Goal: Transaction & Acquisition: Purchase product/service

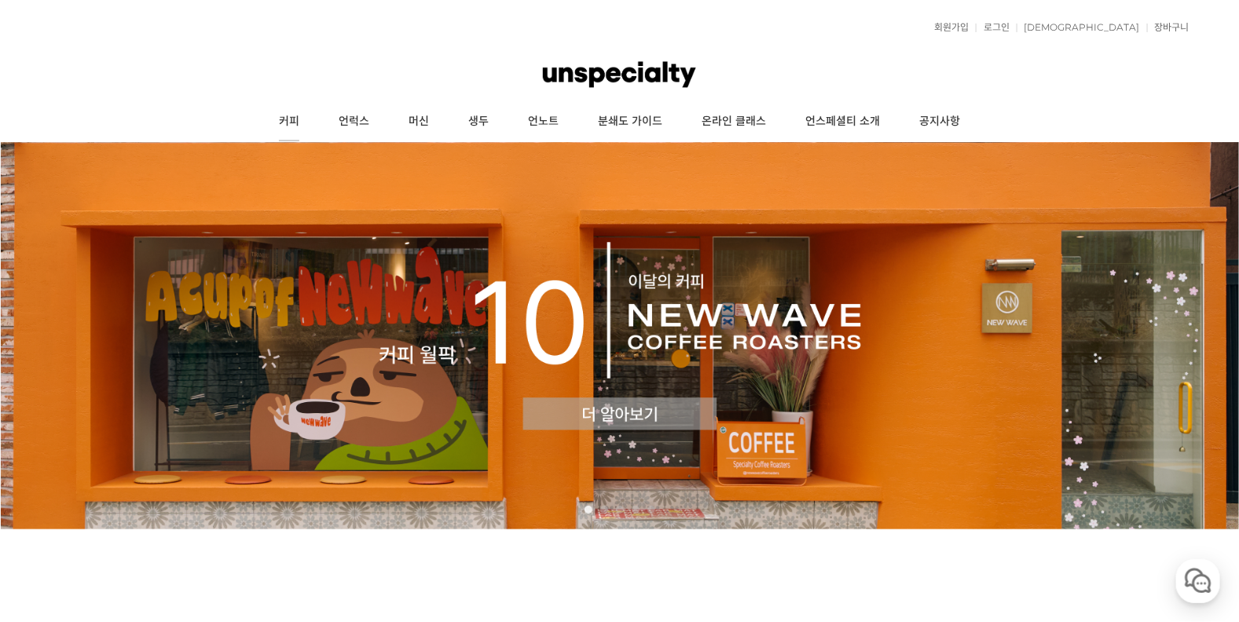
click at [306, 121] on link "커피" at bounding box center [289, 121] width 60 height 39
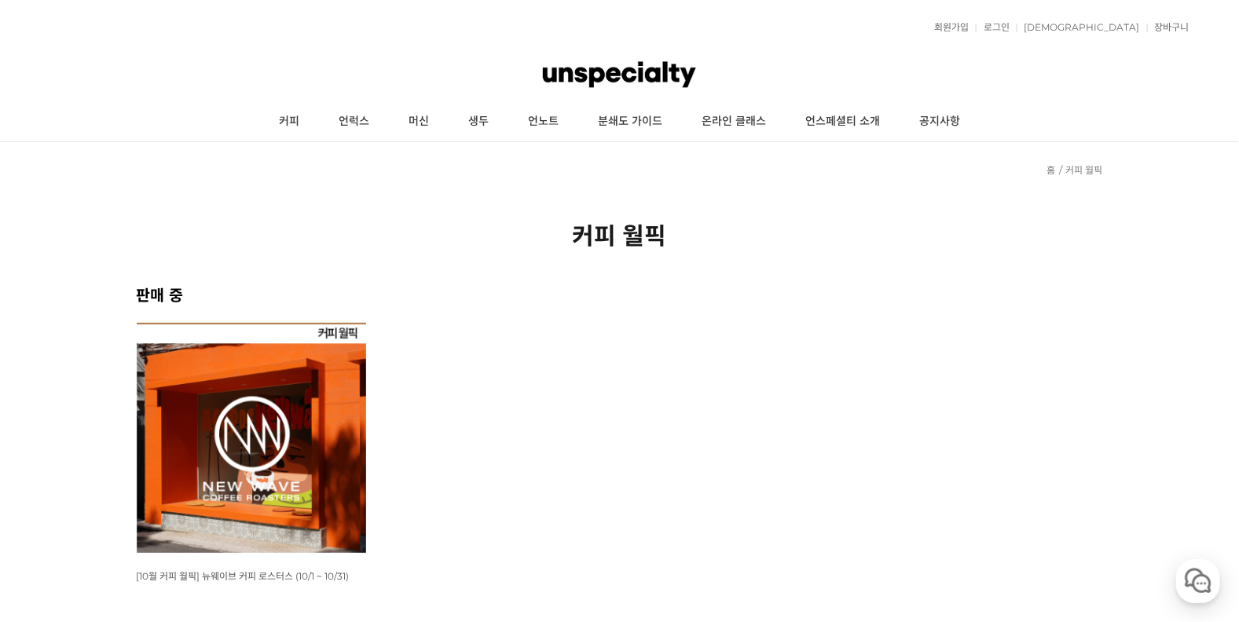
scroll to position [183, 0]
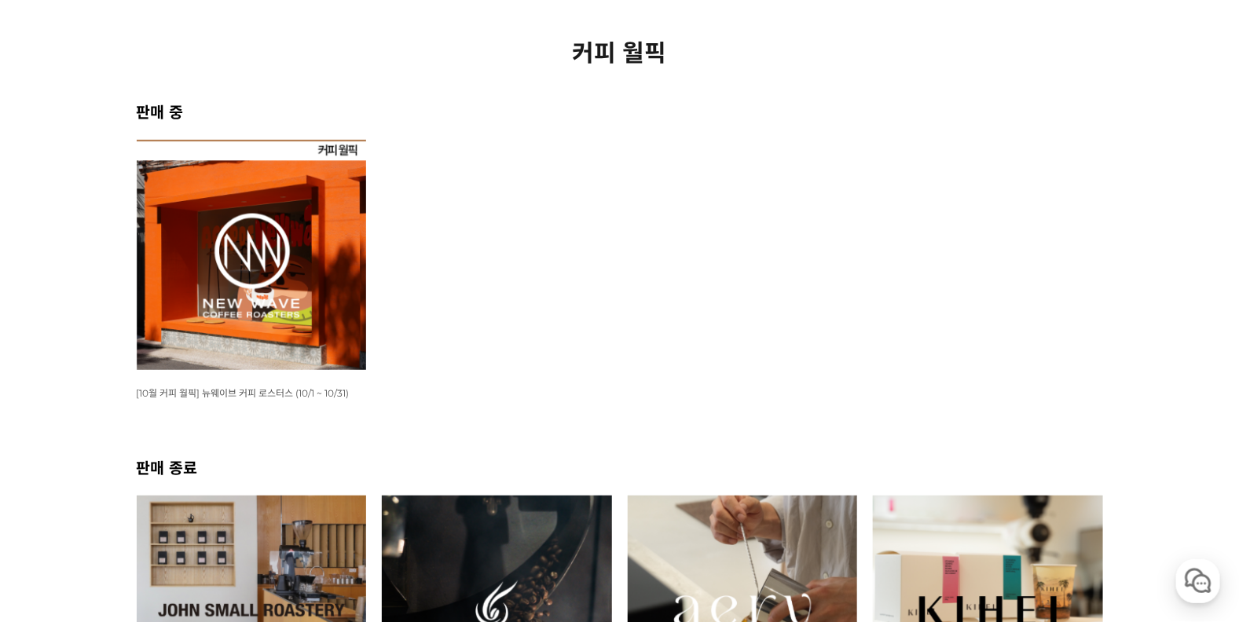
click at [195, 264] on img at bounding box center [252, 255] width 230 height 230
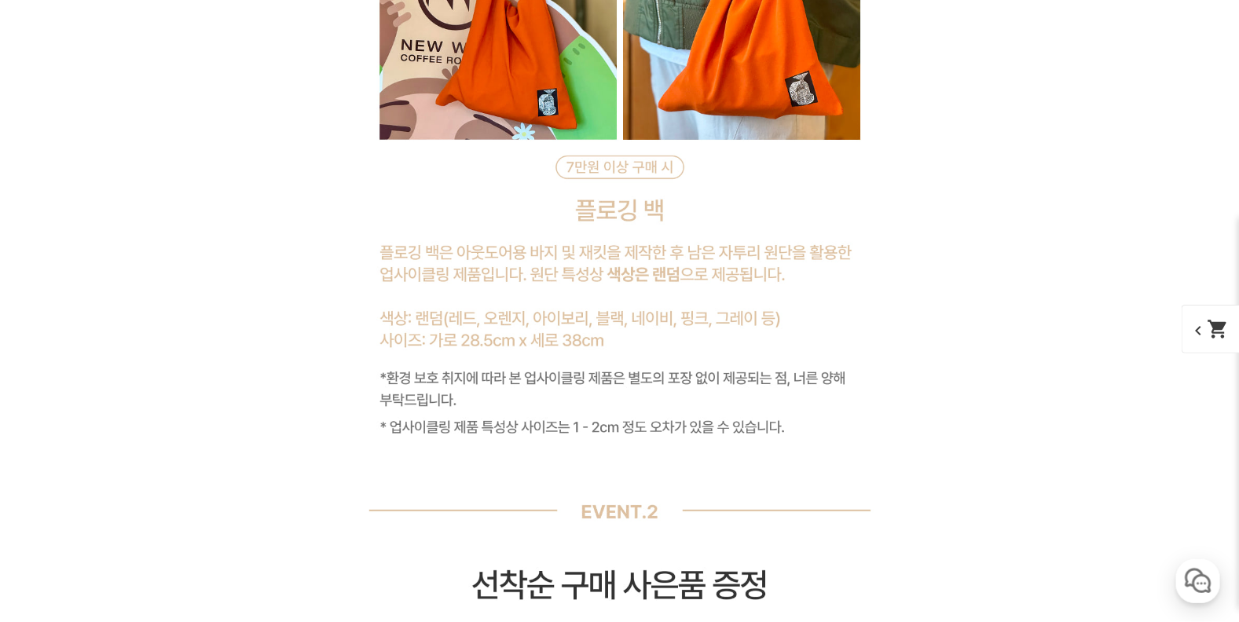
scroll to position [7538, 0]
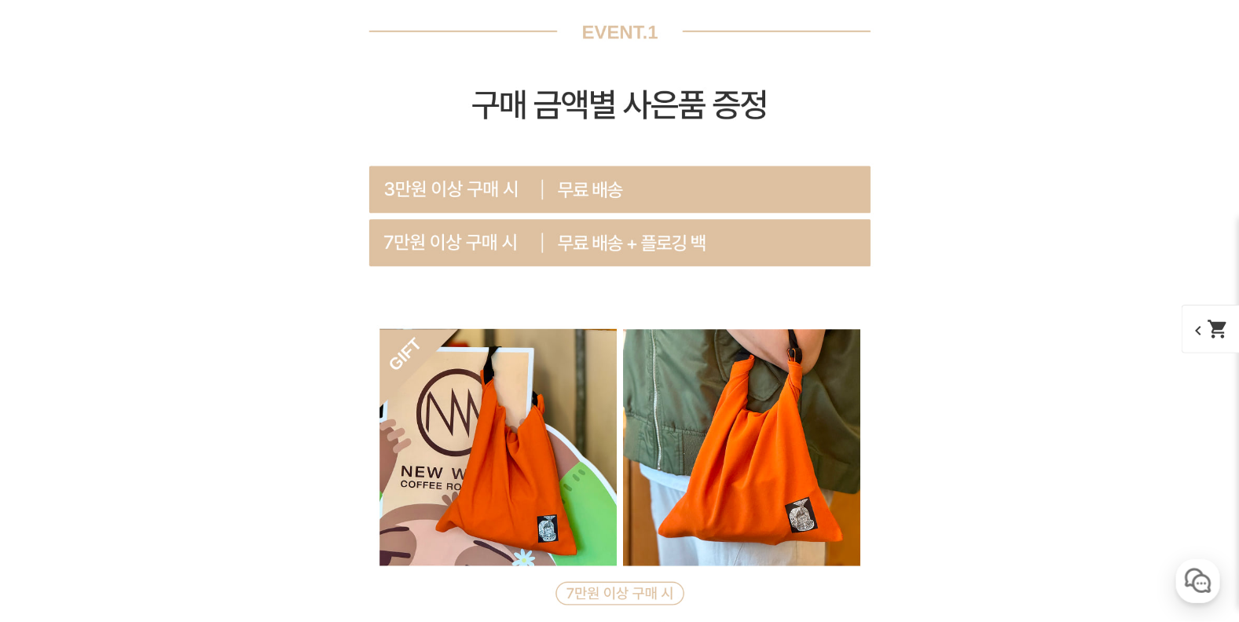
scroll to position [8272, 0]
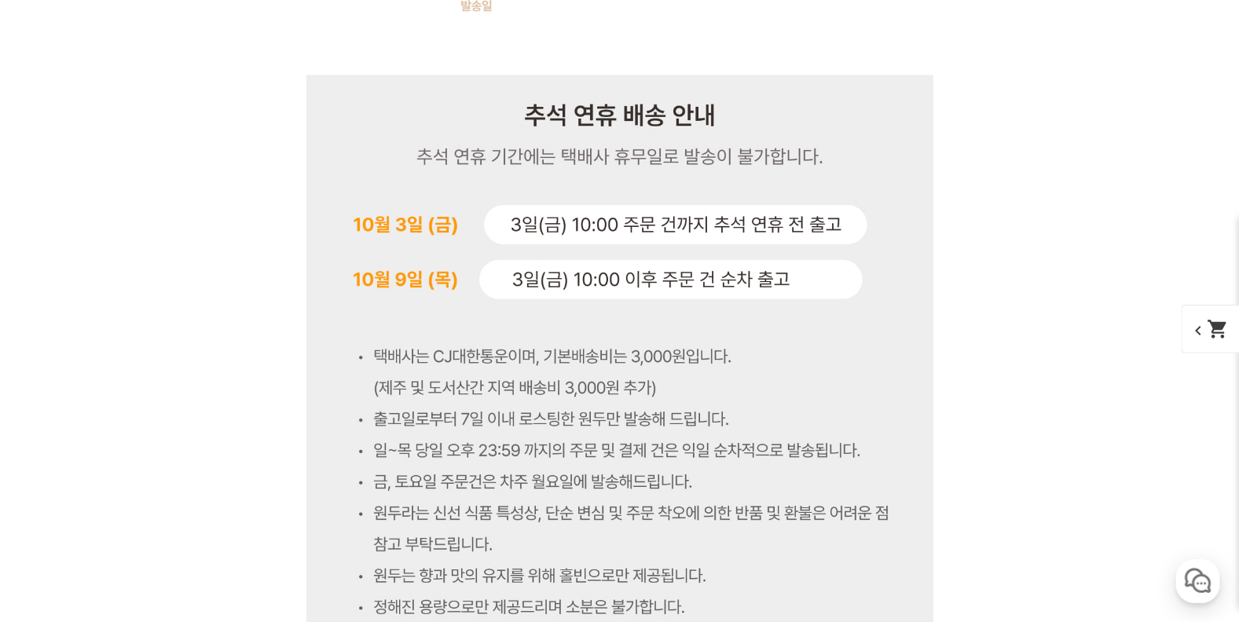
scroll to position [7905, 0]
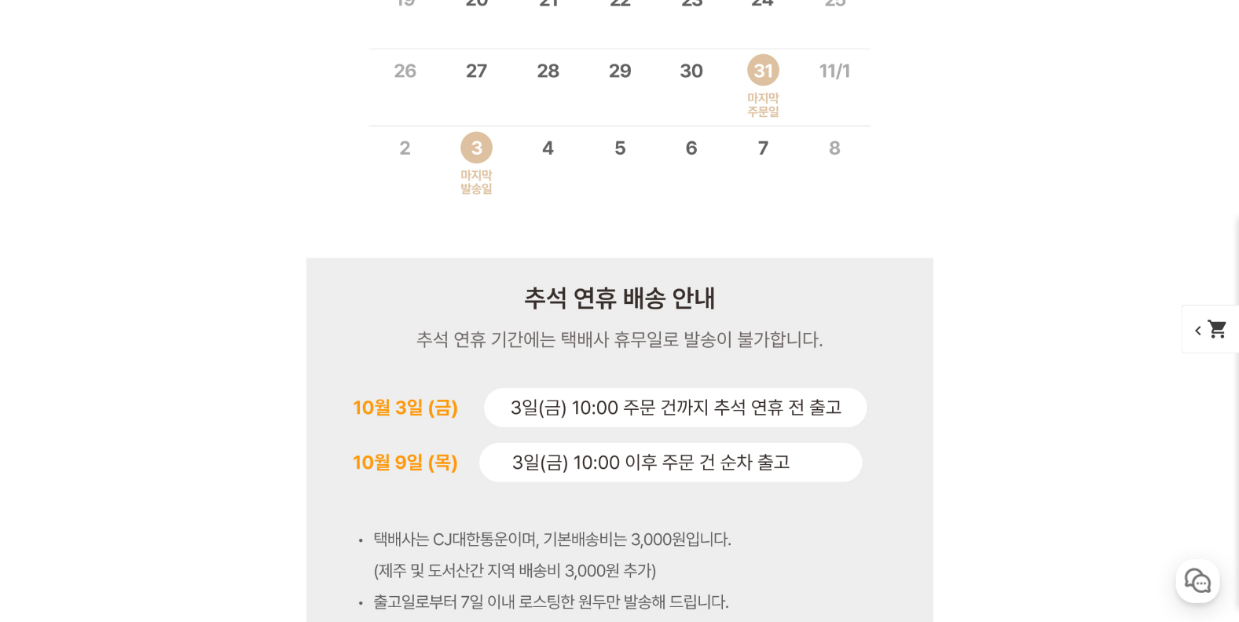
select select "[10.8 오픈] #26 페루 엘 로블 게이샤 워시드"
select select "100g"
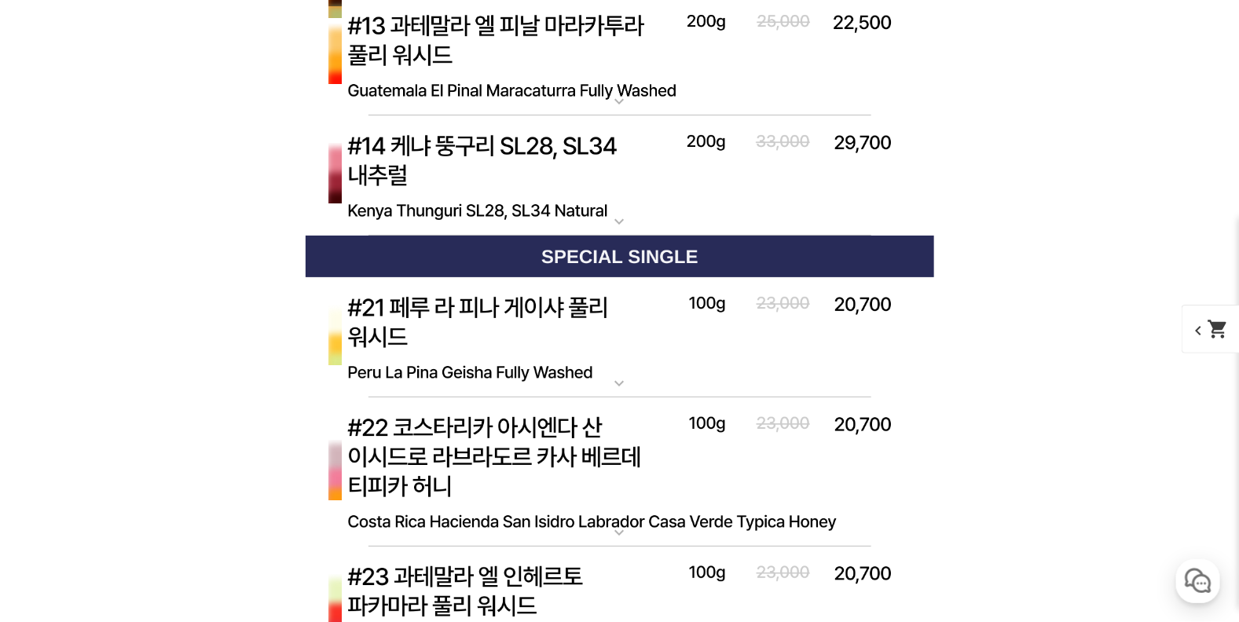
scroll to position [5154, 0]
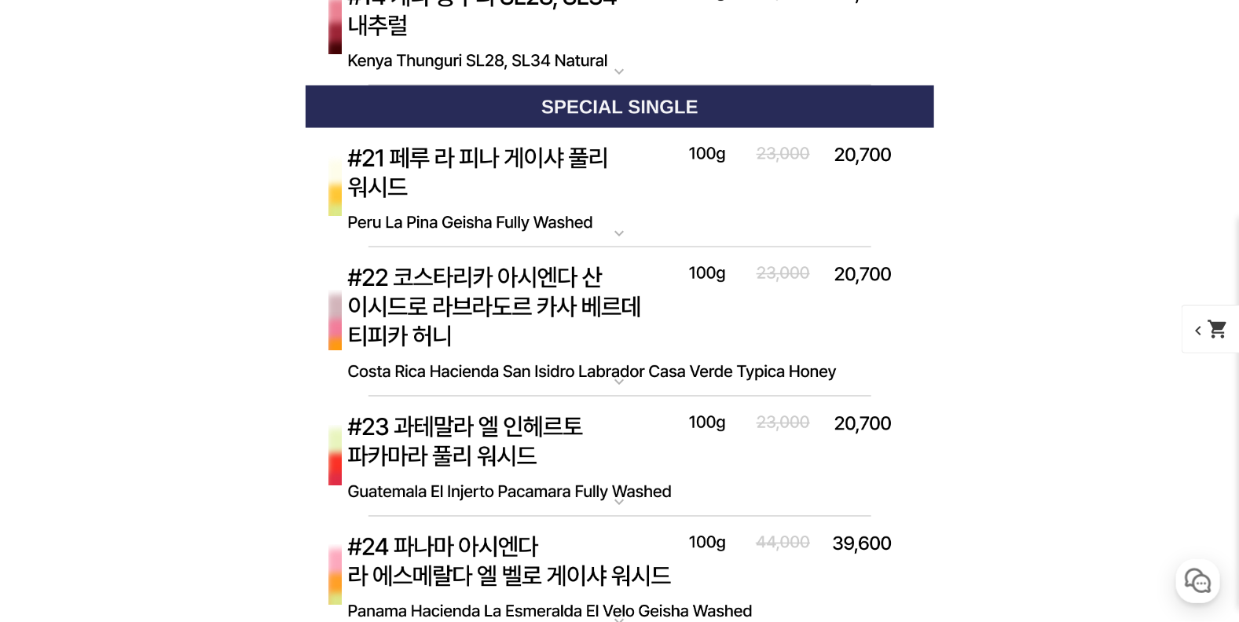
scroll to position [6070, 0]
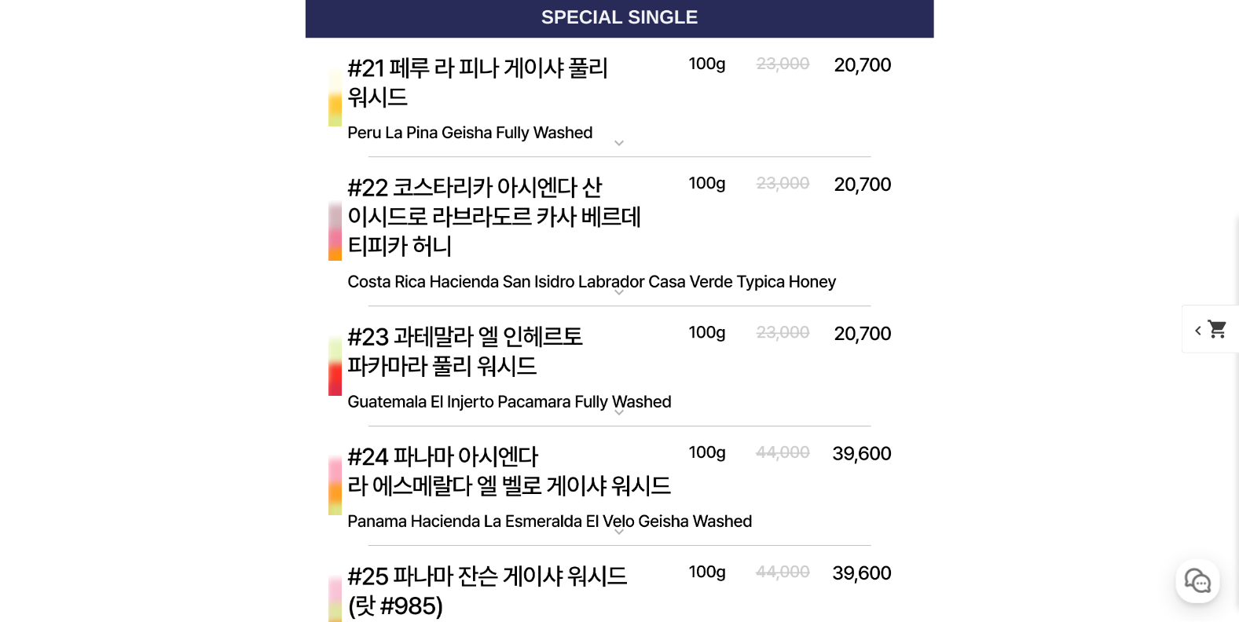
scroll to position [7171, 0]
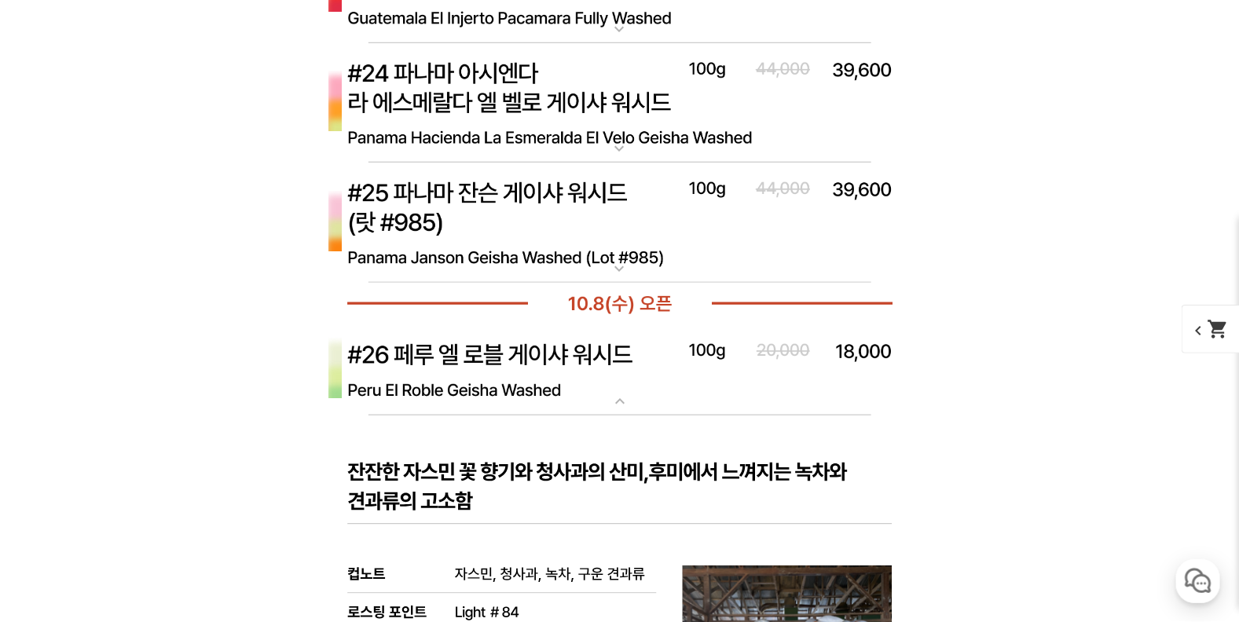
scroll to position [8088, 0]
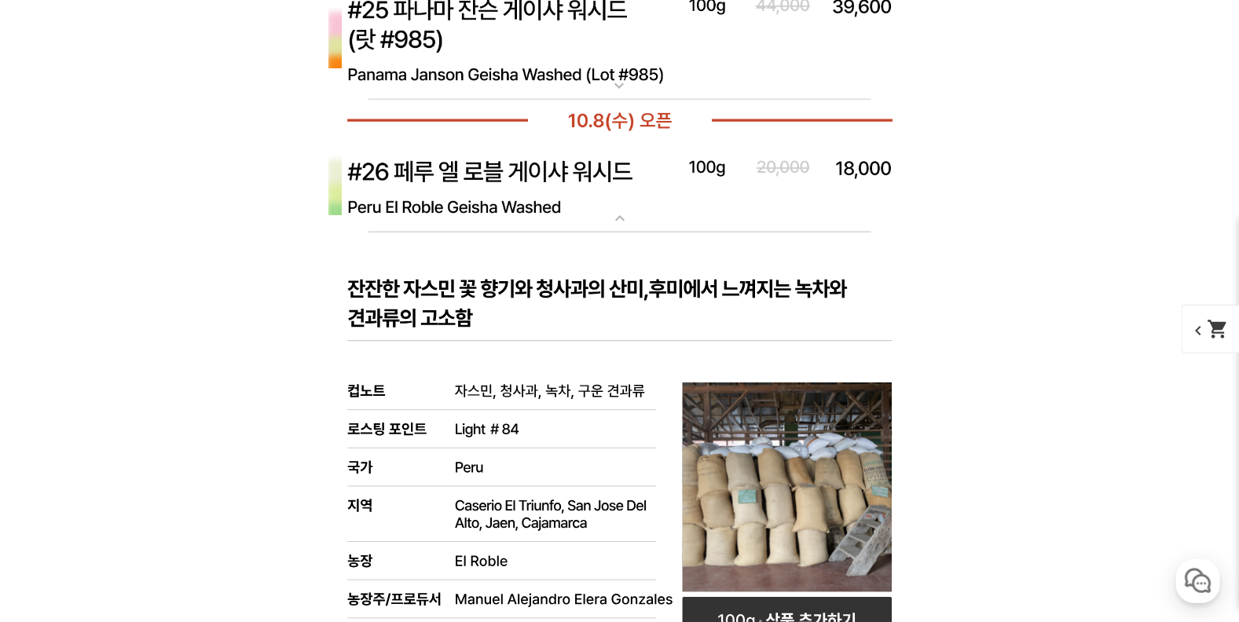
drag, startPoint x: 575, startPoint y: 295, endPoint x: 595, endPoint y: 318, distance: 30.1
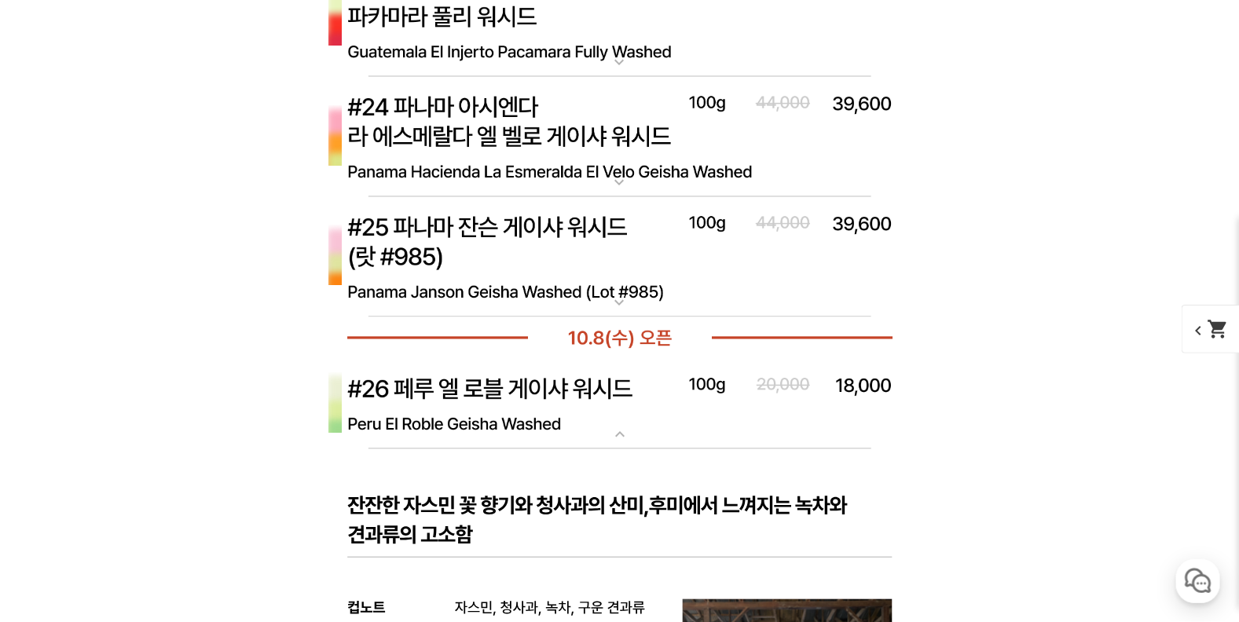
scroll to position [8822, 0]
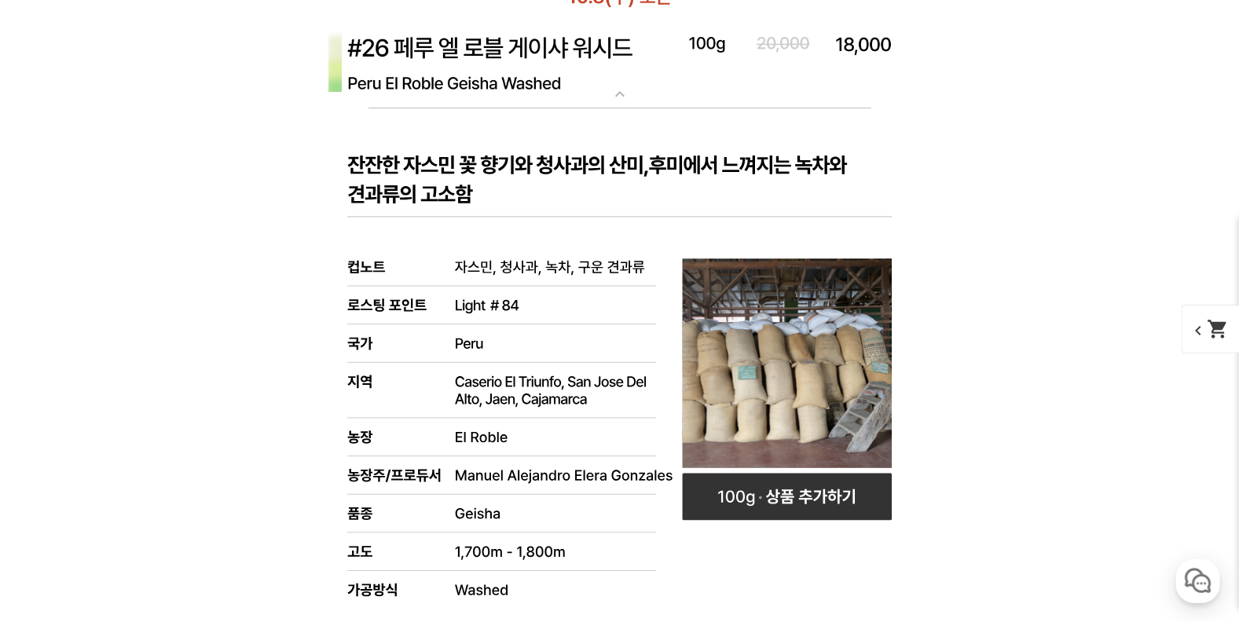
scroll to position [9921, 0]
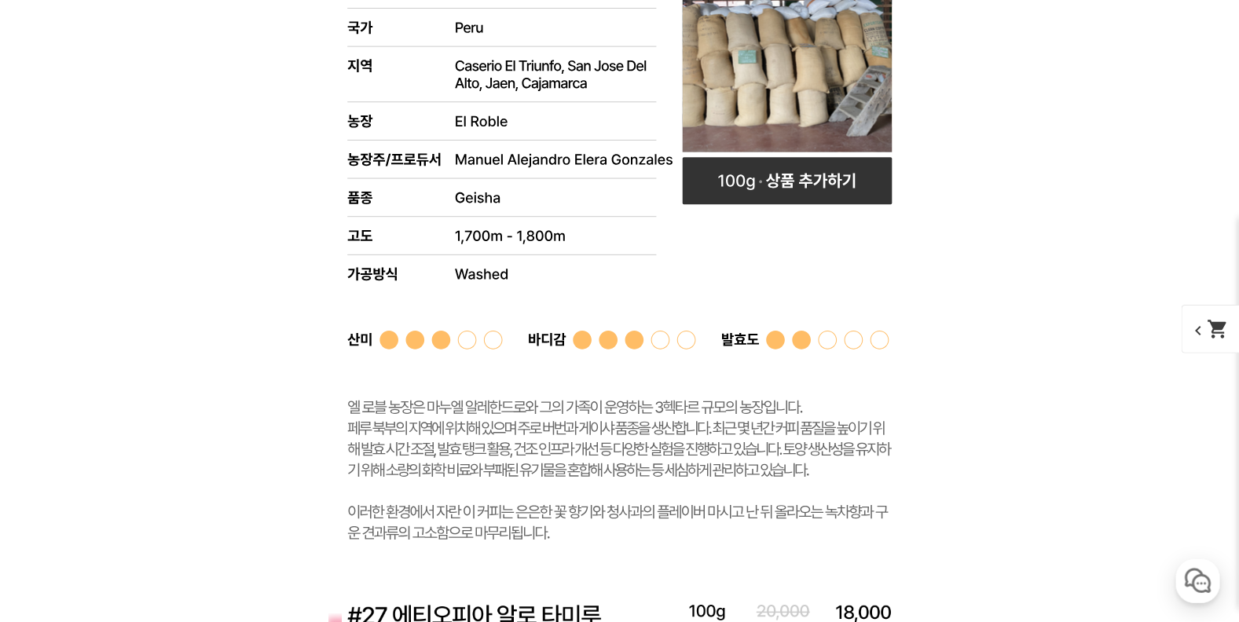
scroll to position [11021, 0]
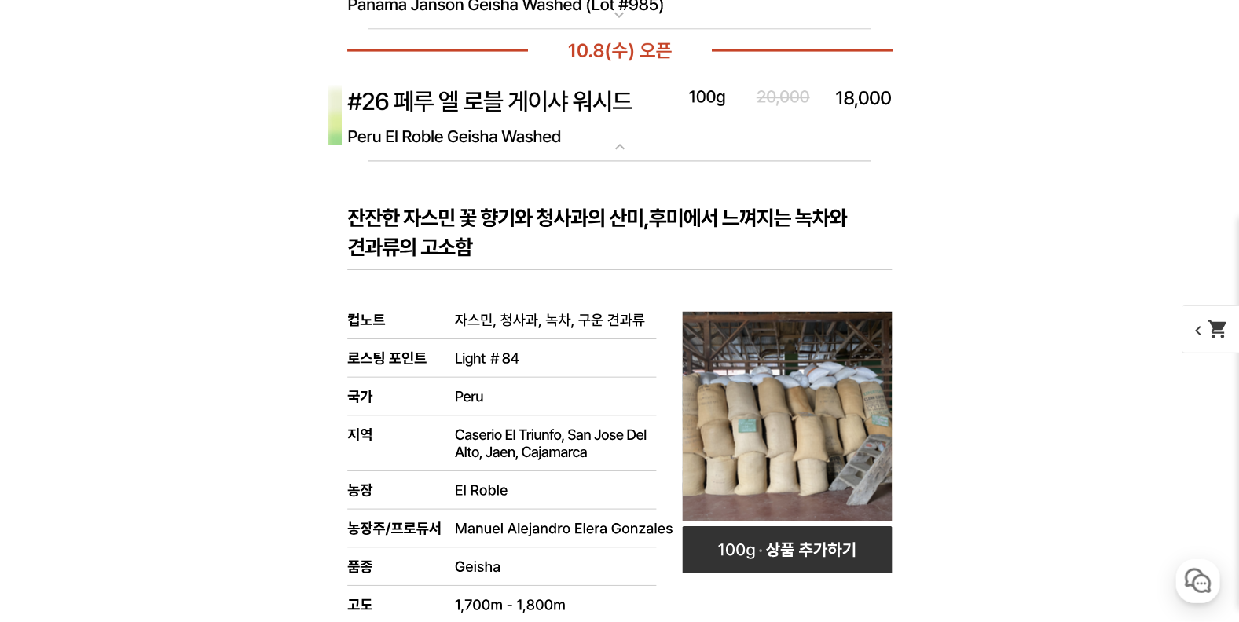
scroll to position [10838, 0]
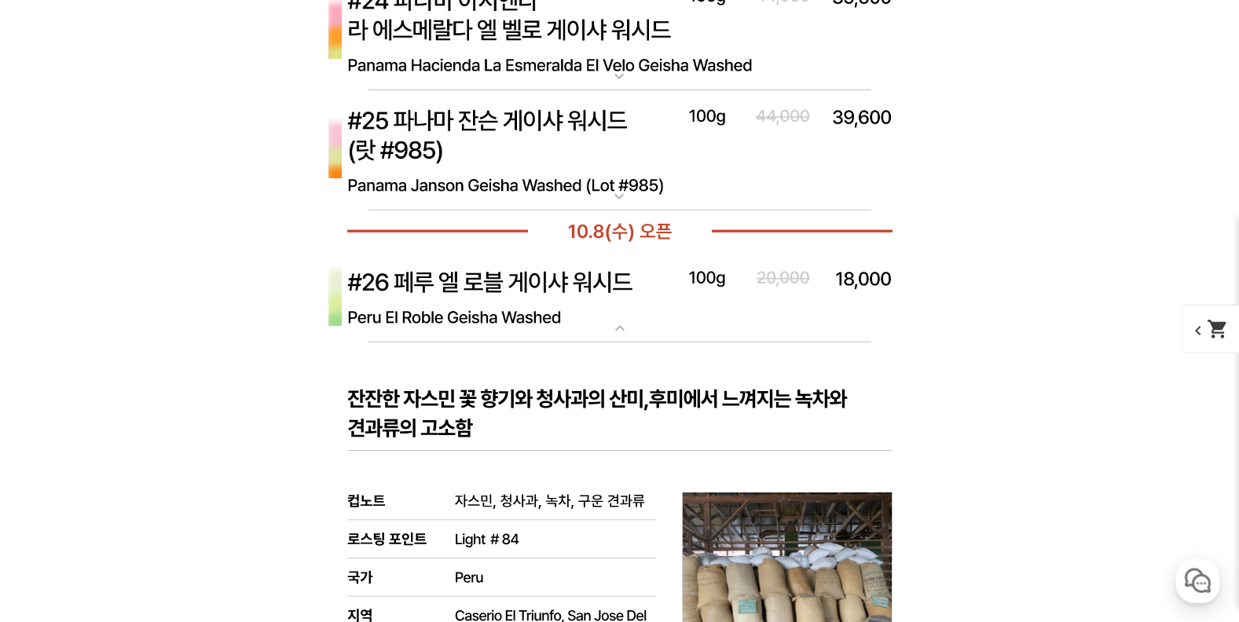
scroll to position [10105, 0]
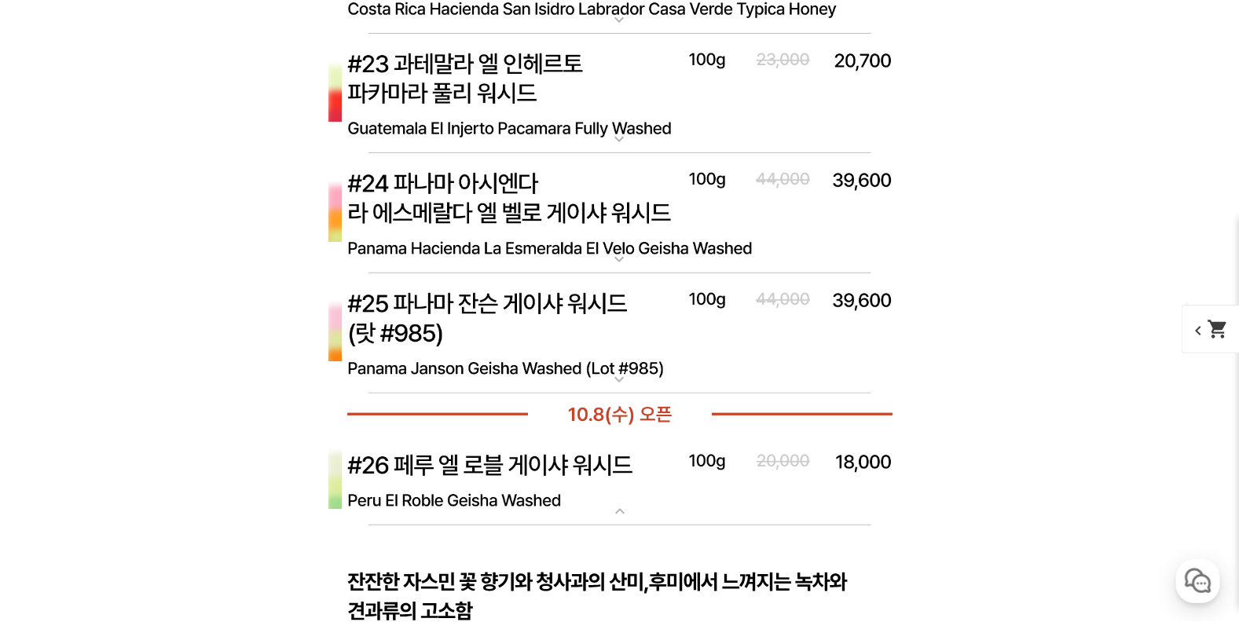
drag, startPoint x: 612, startPoint y: 229, endPoint x: 606, endPoint y: 277, distance: 48.3
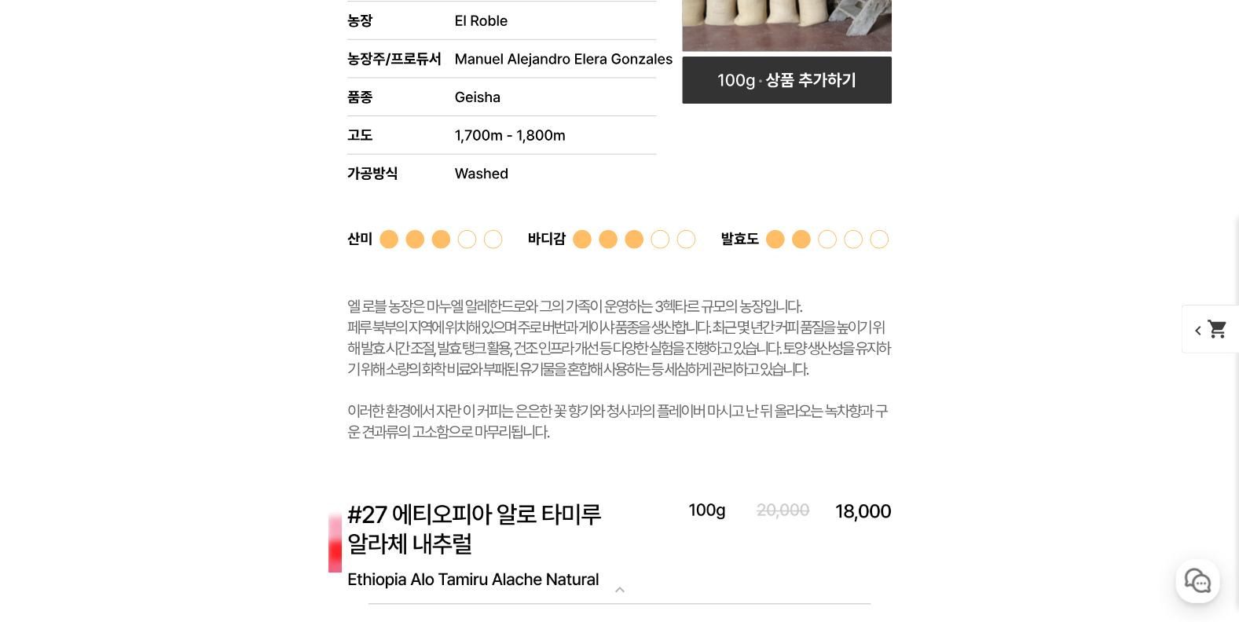
scroll to position [11021, 0]
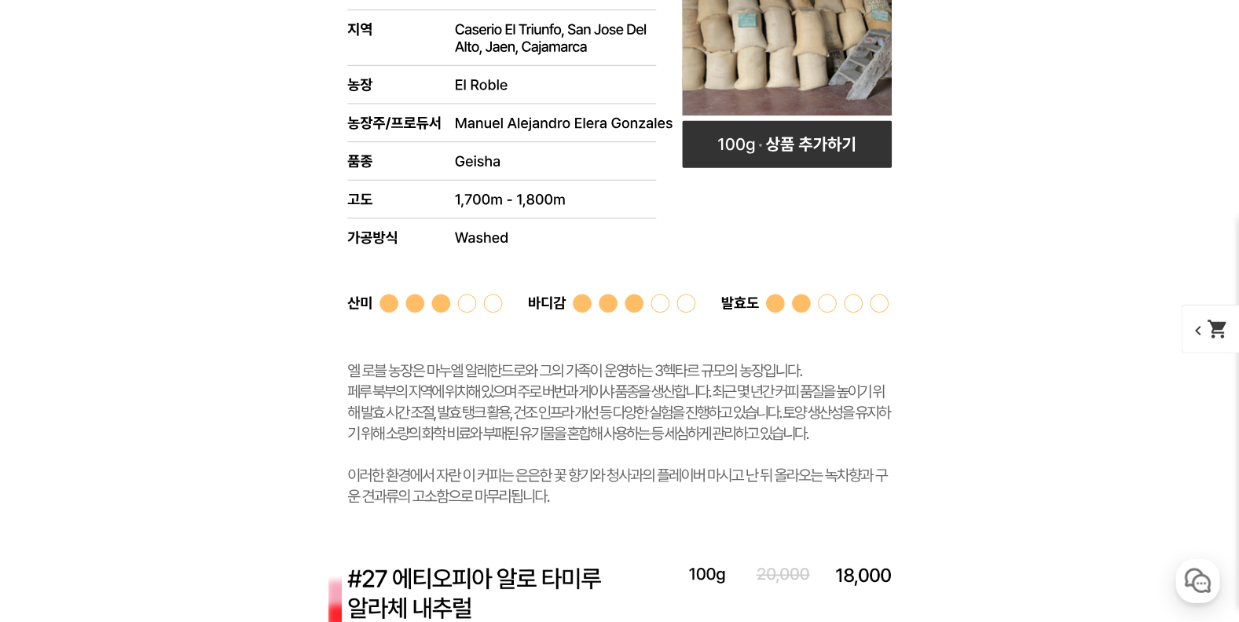
scroll to position [11939, 0]
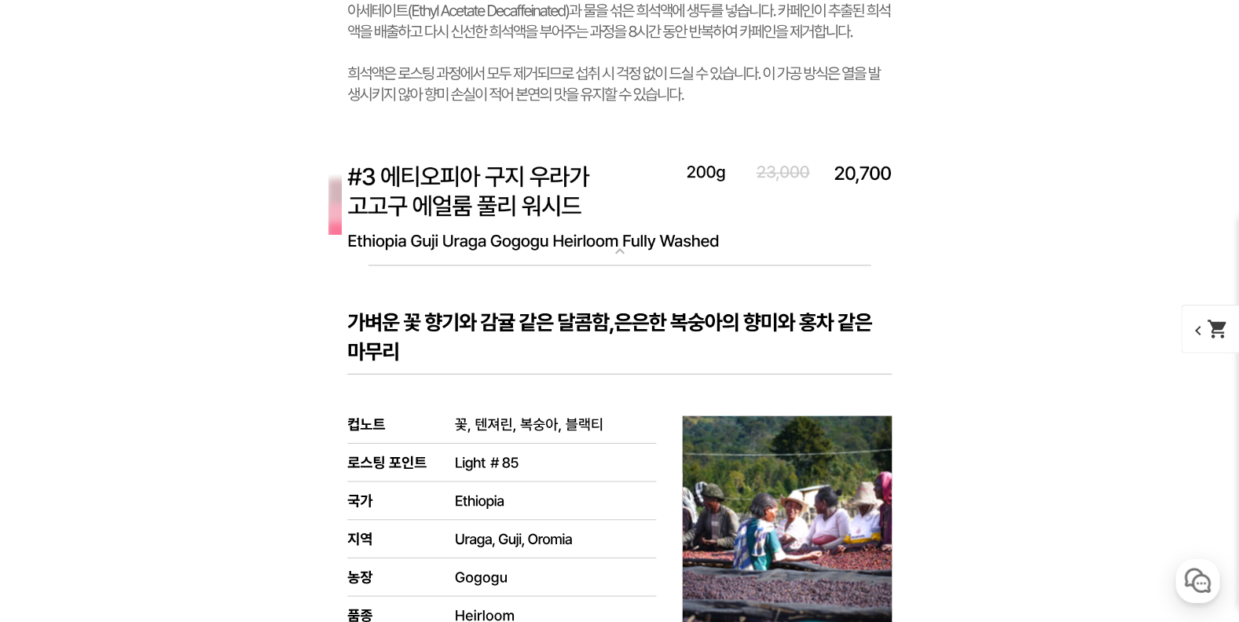
scroll to position [6621, 0]
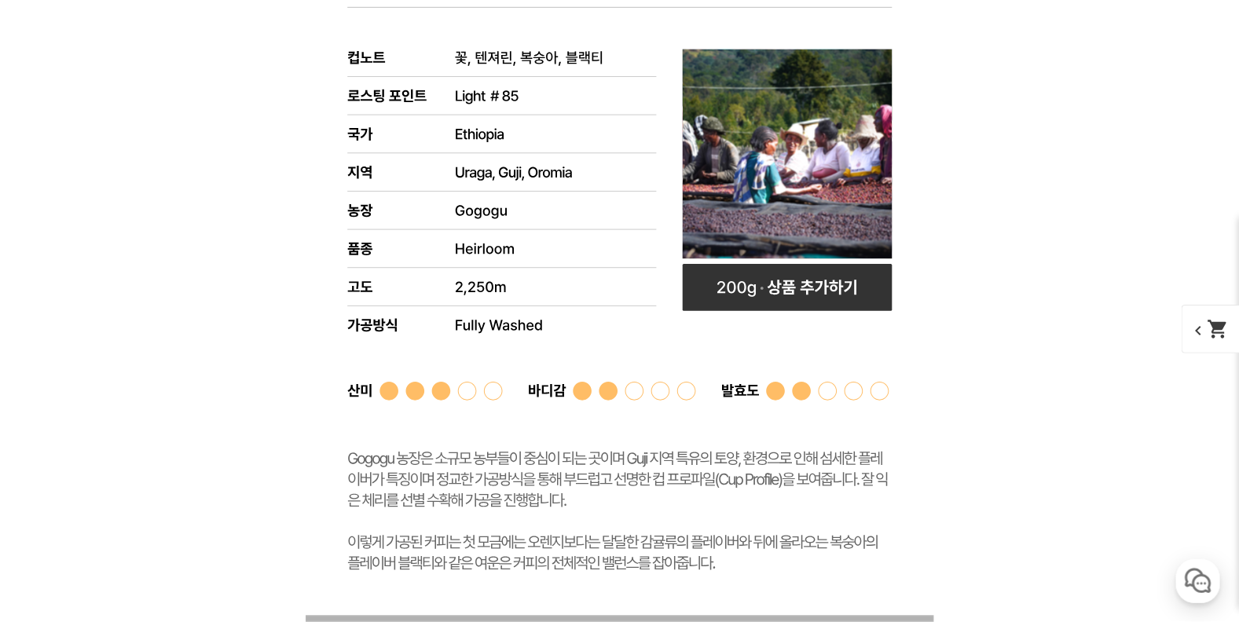
select select "#2 콜롬비아 [PERSON_NAME]"
select select "200g"
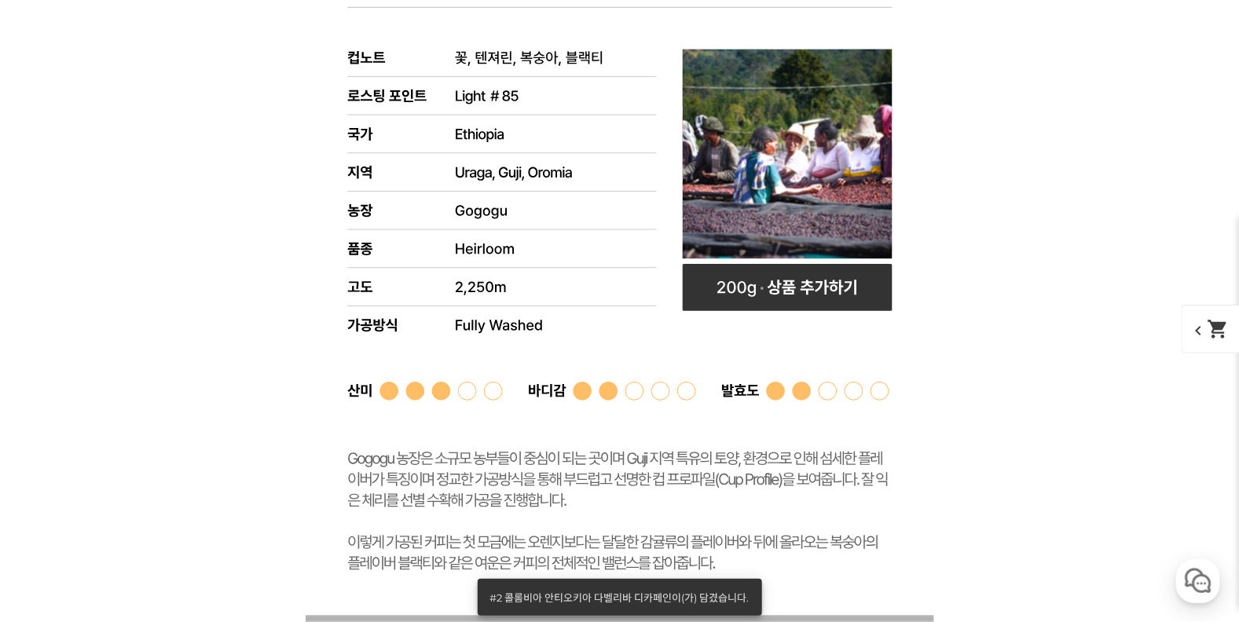
click at [1209, 325] on mat-icon "shopping_cart" at bounding box center [1219, 329] width 22 height 22
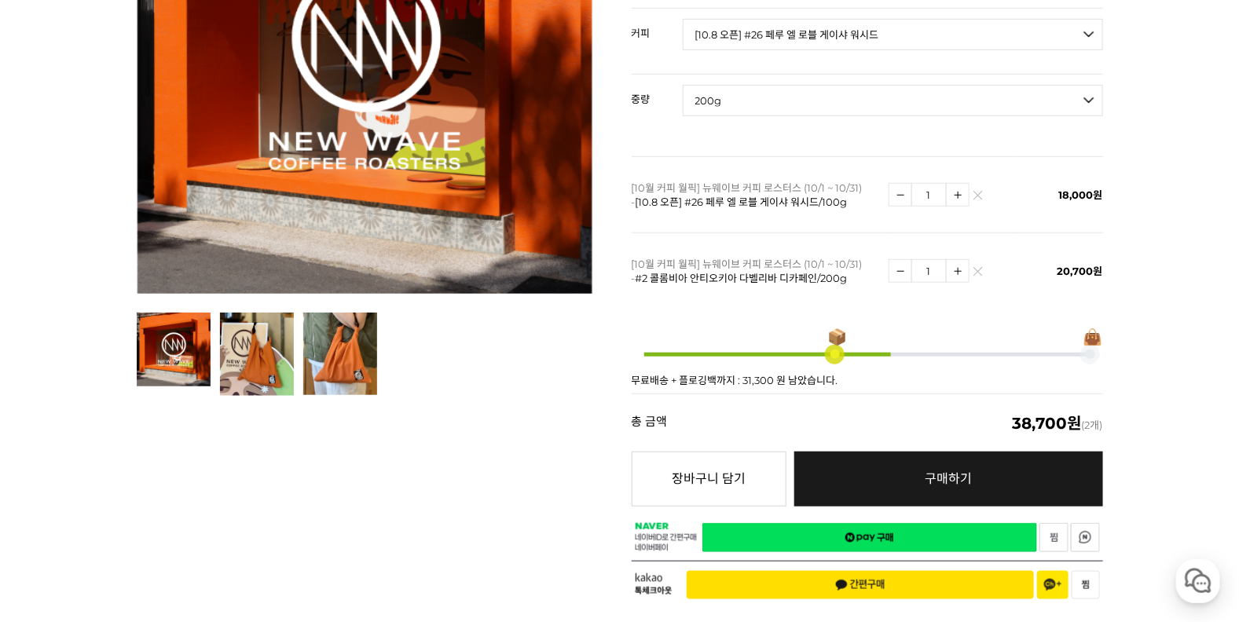
scroll to position [550, 0]
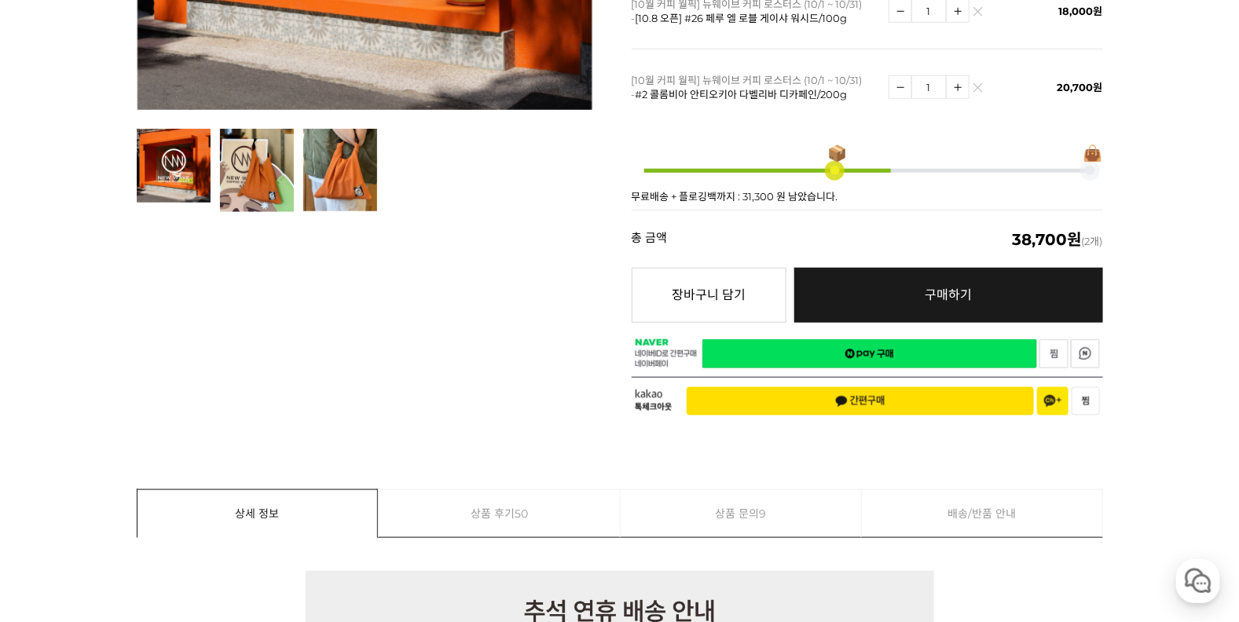
click at [934, 347] on link "네이버페이 구매하기" at bounding box center [870, 354] width 335 height 29
